Goal: Task Accomplishment & Management: Complete application form

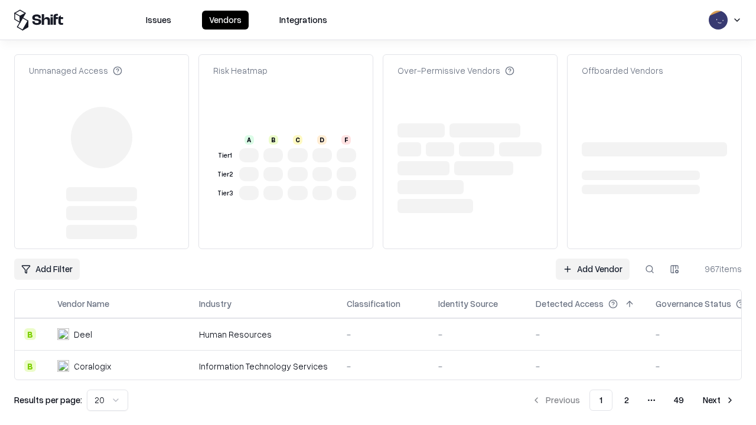
click at [592, 259] on link "Add Vendor" at bounding box center [593, 269] width 74 height 21
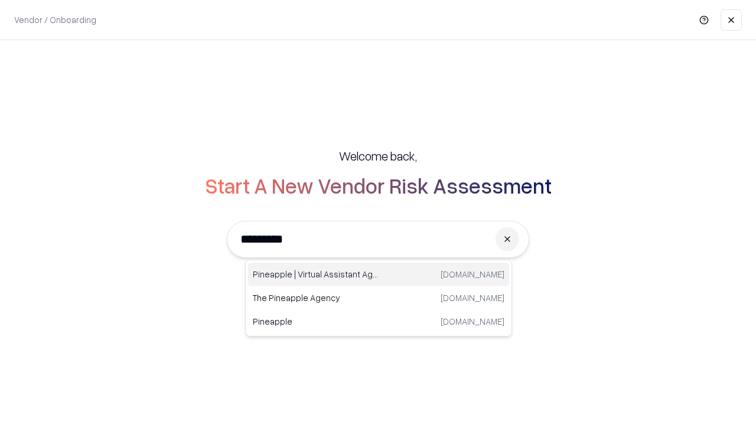
click at [378, 275] on div "Pineapple | Virtual Assistant Agency [DOMAIN_NAME]" at bounding box center [378, 275] width 261 height 24
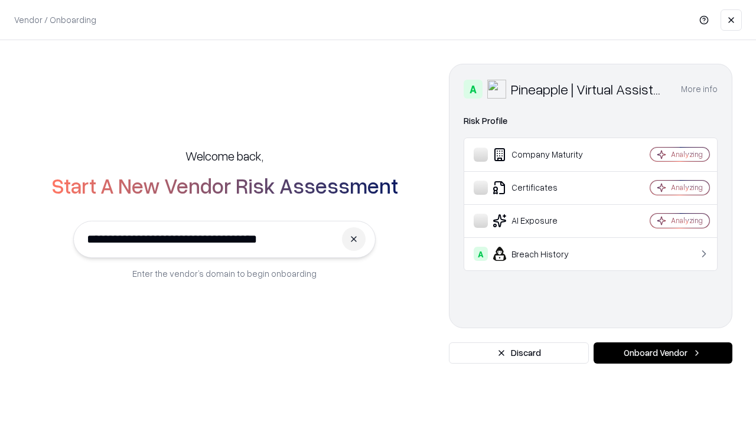
type input "**********"
click at [662, 353] on button "Onboard Vendor" at bounding box center [662, 352] width 139 height 21
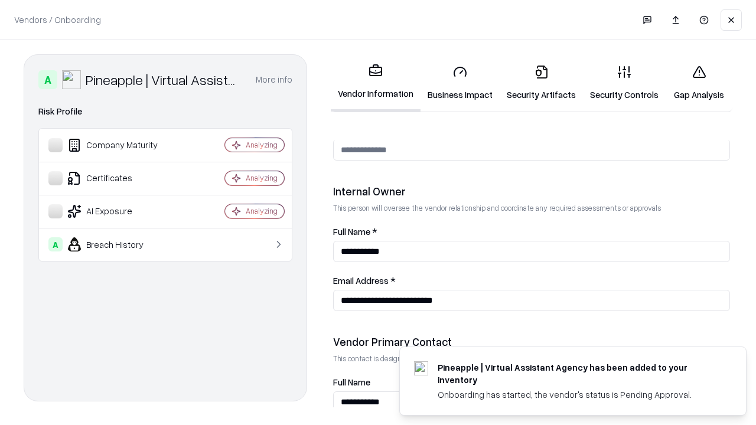
scroll to position [612, 0]
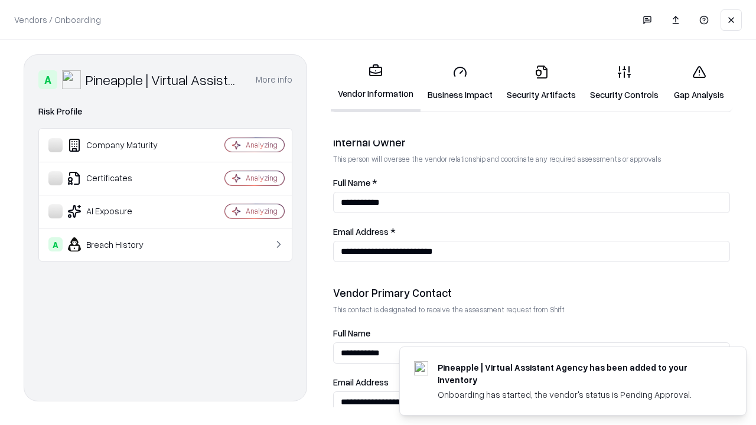
click at [541, 83] on link "Security Artifacts" at bounding box center [540, 82] width 83 height 55
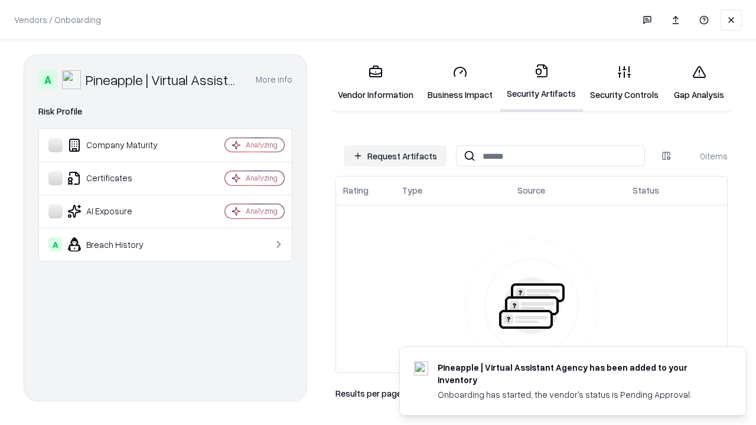
click at [395, 156] on button "Request Artifacts" at bounding box center [395, 155] width 103 height 21
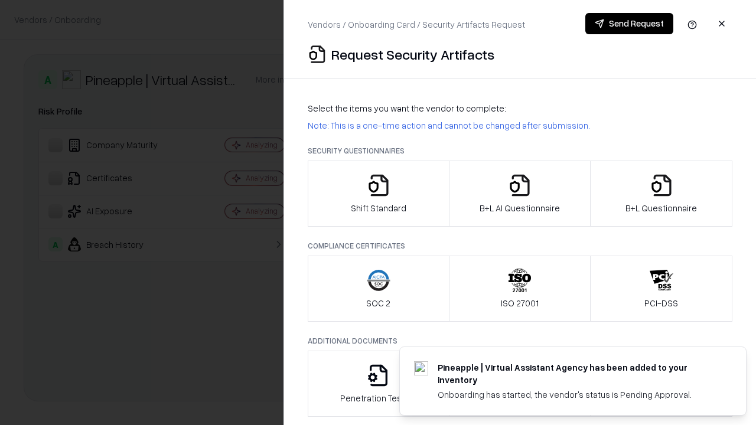
click at [661, 194] on icon "button" at bounding box center [661, 186] width 24 height 24
click at [519, 194] on icon "button" at bounding box center [520, 186] width 24 height 24
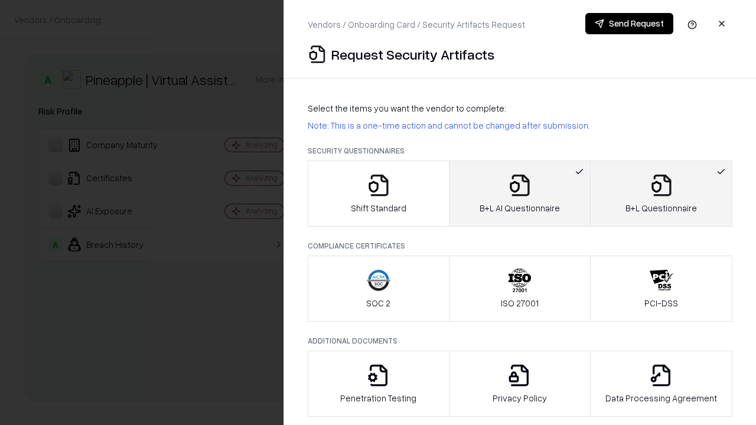
click at [629, 24] on button "Send Request" at bounding box center [629, 23] width 88 height 21
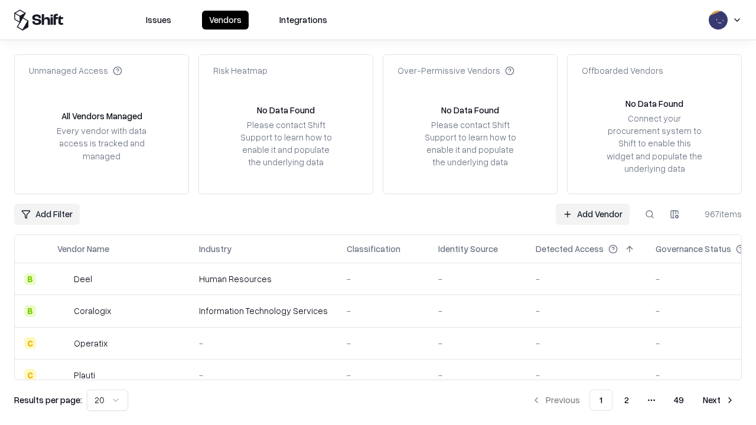
click at [649, 214] on button at bounding box center [649, 214] width 21 height 21
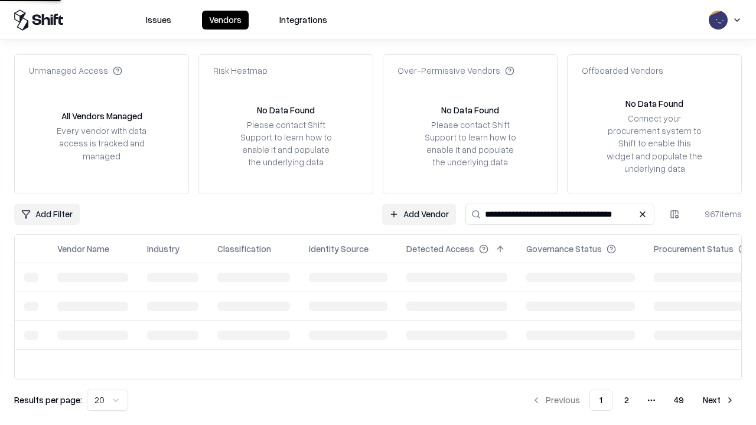
type input "**********"
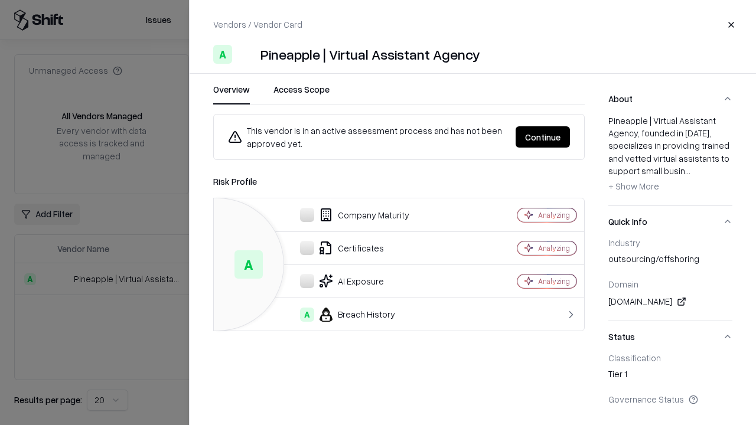
click at [543, 137] on button "Continue" at bounding box center [542, 136] width 54 height 21
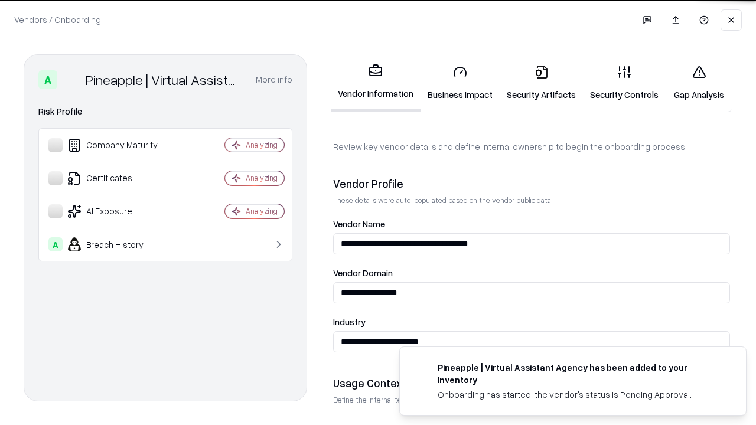
click at [541, 83] on link "Security Artifacts" at bounding box center [540, 82] width 83 height 55
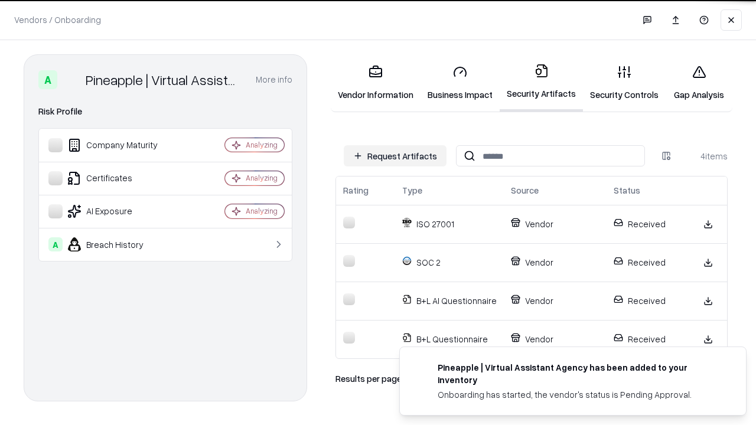
click at [698, 83] on link "Gap Analysis" at bounding box center [698, 82] width 67 height 55
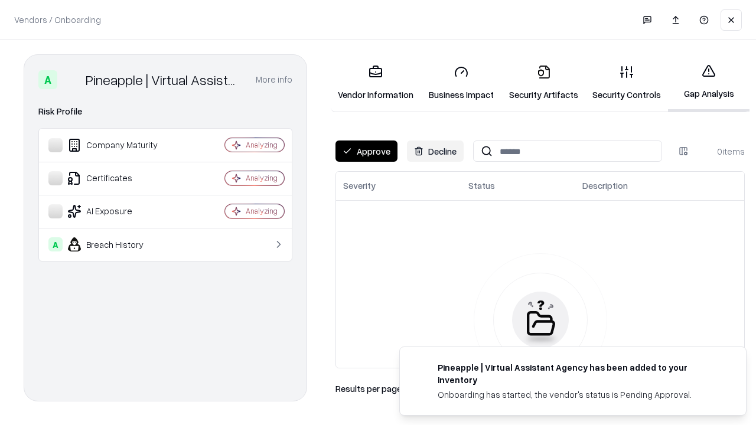
click at [366, 151] on button "Approve" at bounding box center [366, 151] width 62 height 21
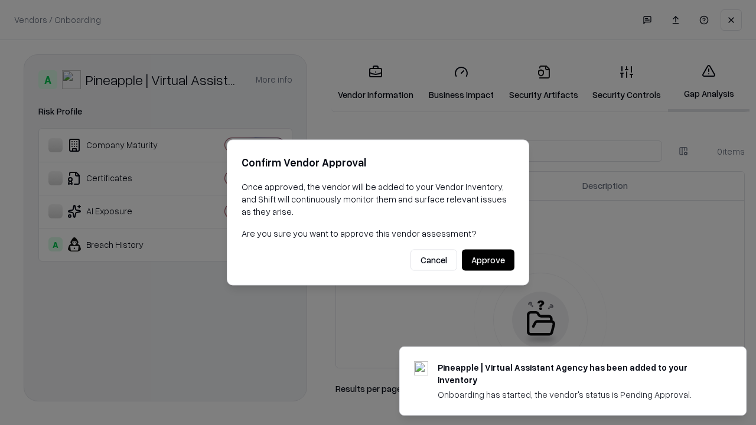
click at [488, 260] on button "Approve" at bounding box center [488, 260] width 53 height 21
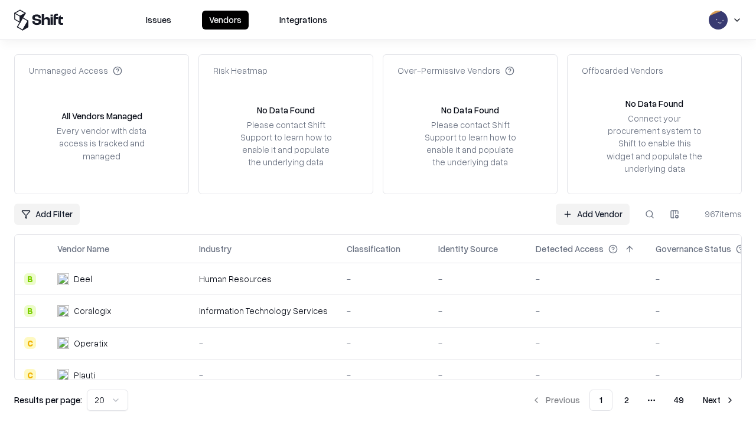
type input "**********"
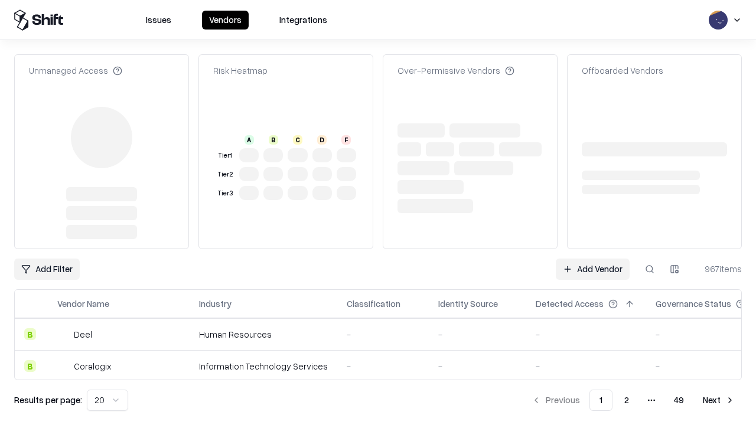
click at [592, 259] on link "Add Vendor" at bounding box center [593, 269] width 74 height 21
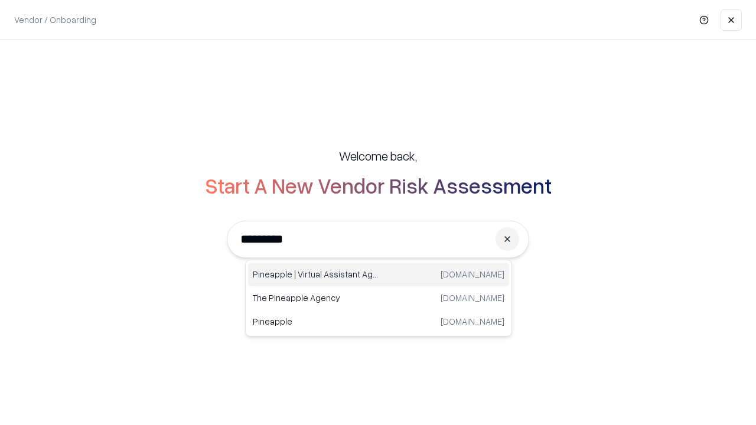
click at [378, 275] on div "Pineapple | Virtual Assistant Agency [DOMAIN_NAME]" at bounding box center [378, 275] width 261 height 24
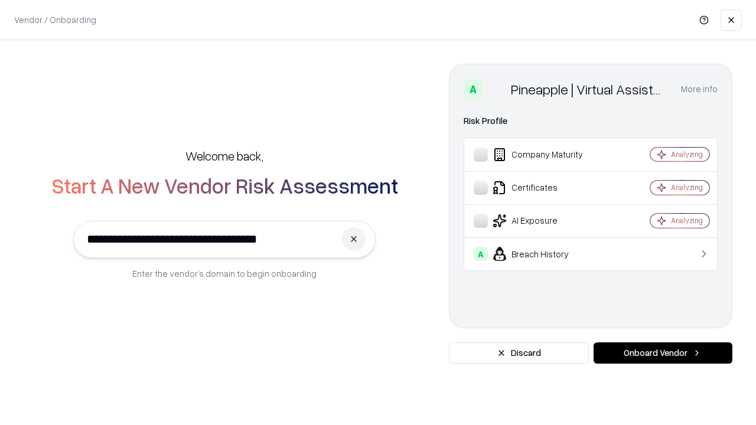
type input "**********"
click at [662, 353] on button "Onboard Vendor" at bounding box center [662, 352] width 139 height 21
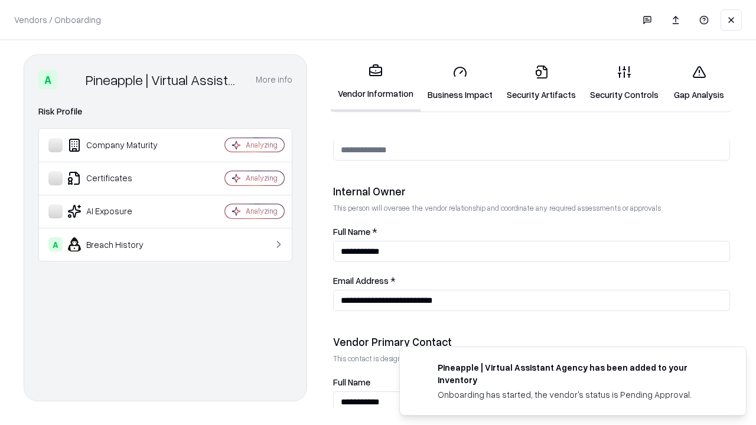
scroll to position [612, 0]
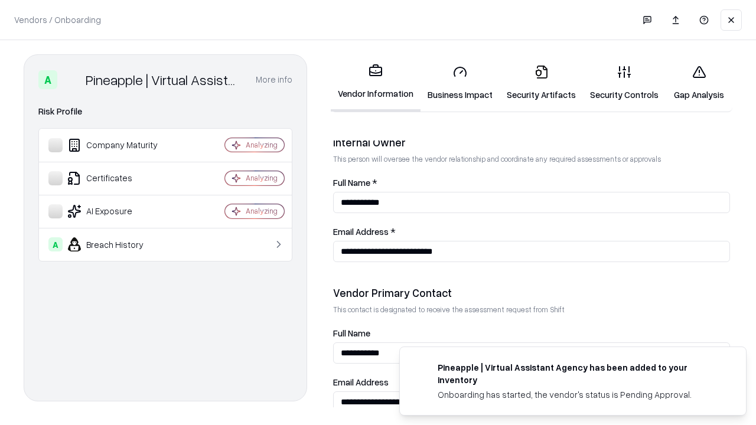
click at [698, 83] on link "Gap Analysis" at bounding box center [698, 82] width 67 height 55
